Goal: Browse casually

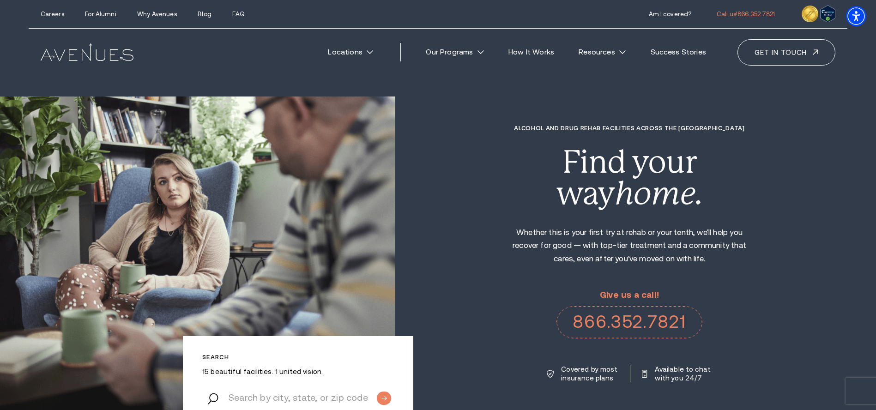
click at [763, 159] on div "Alcohol and Drug Rehab Facilities across the US Find your way home. Whether thi…" at bounding box center [635, 254] width 481 height 258
